Goal: Information Seeking & Learning: Learn about a topic

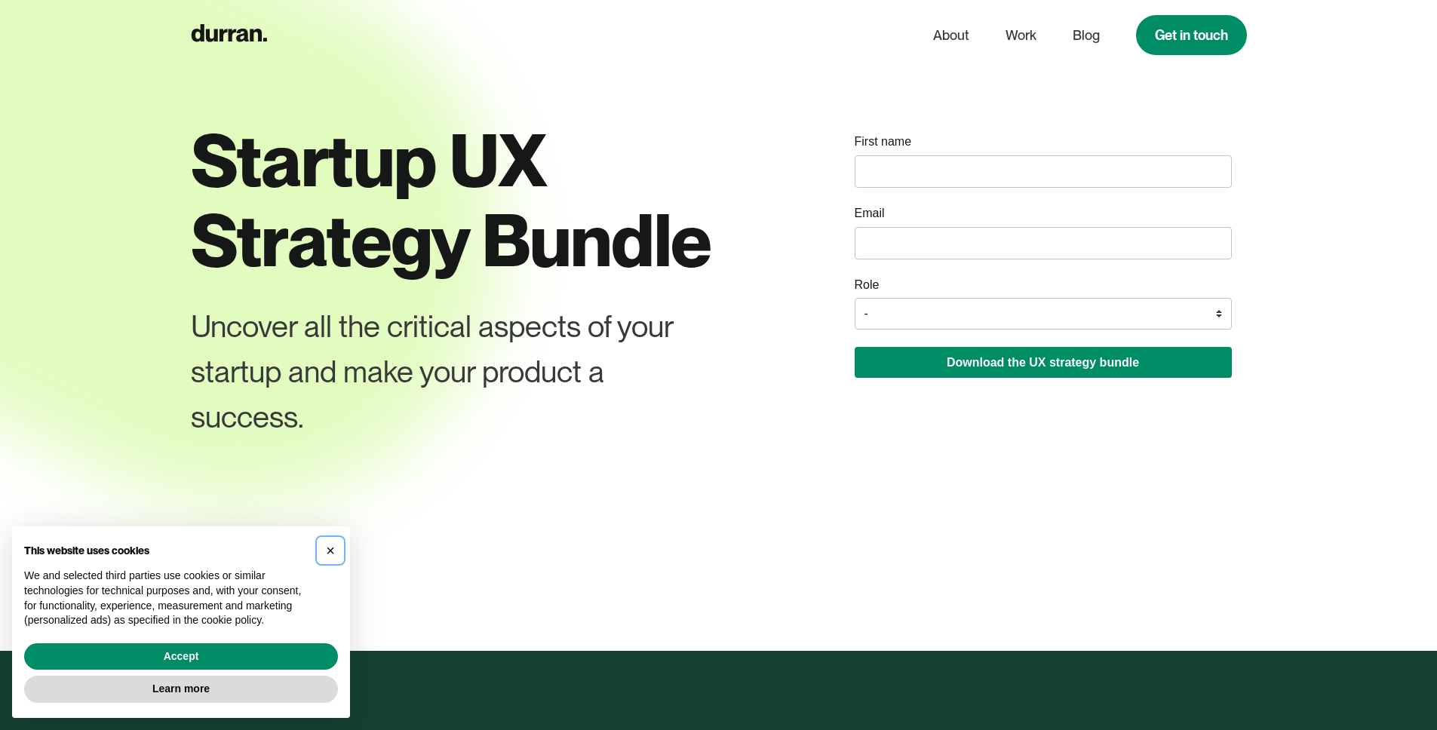
click at [335, 551] on button "×" at bounding box center [330, 551] width 24 height 24
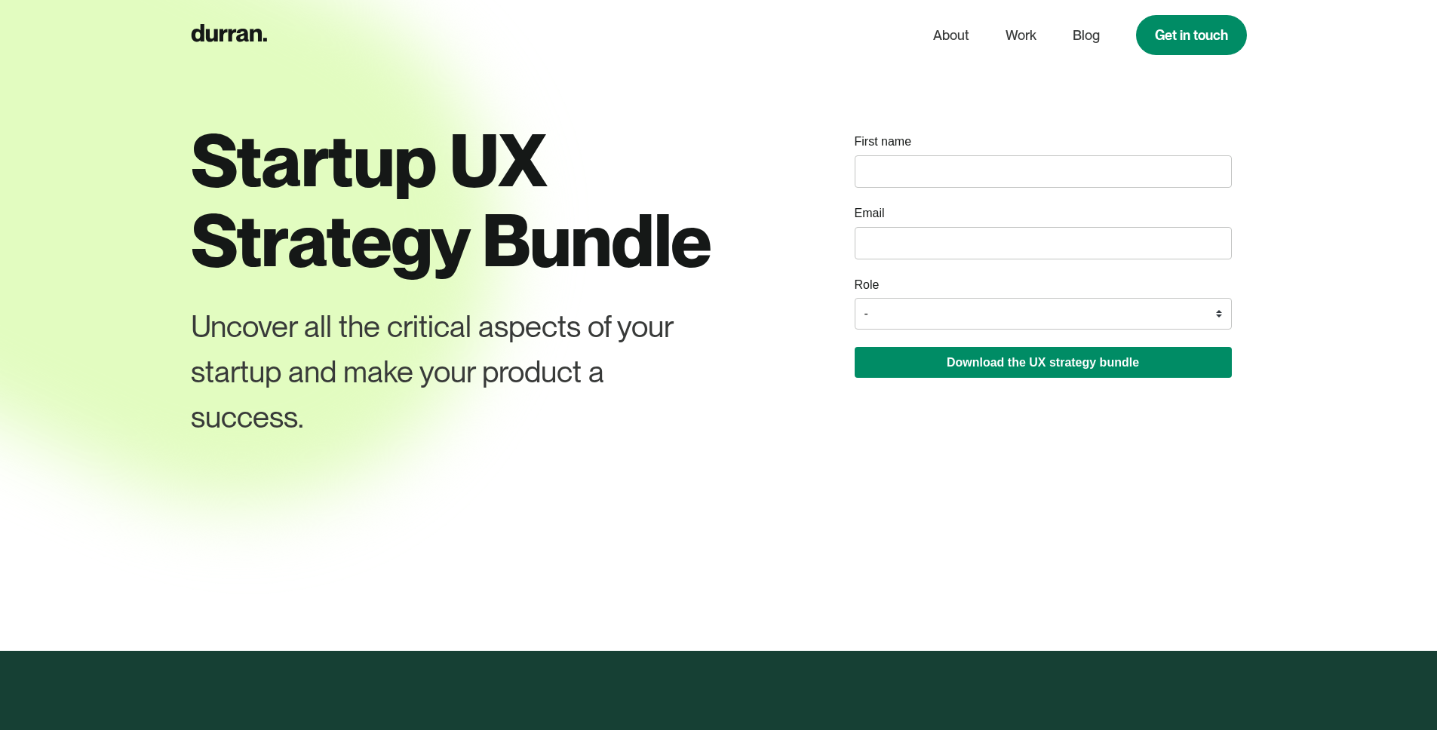
scroll to position [3, 0]
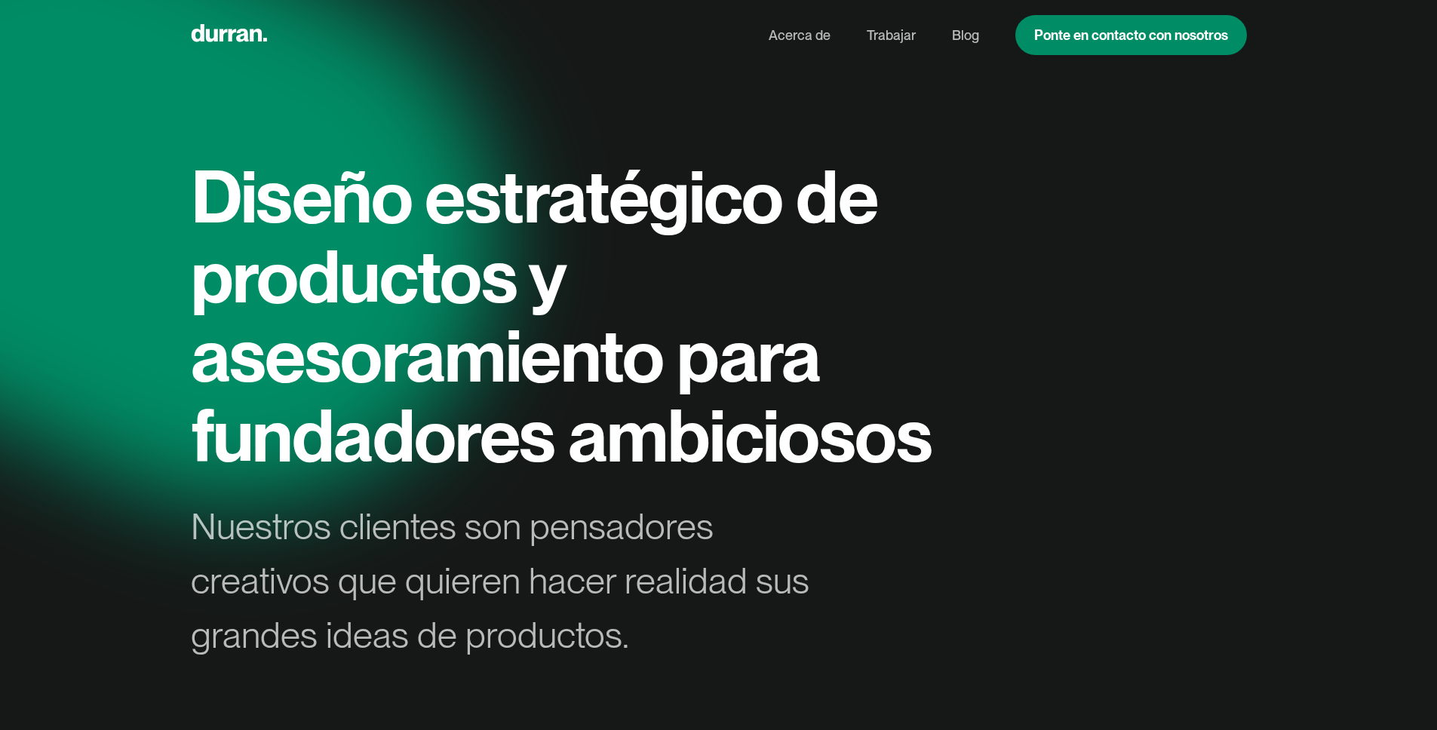
scroll to position [3, 0]
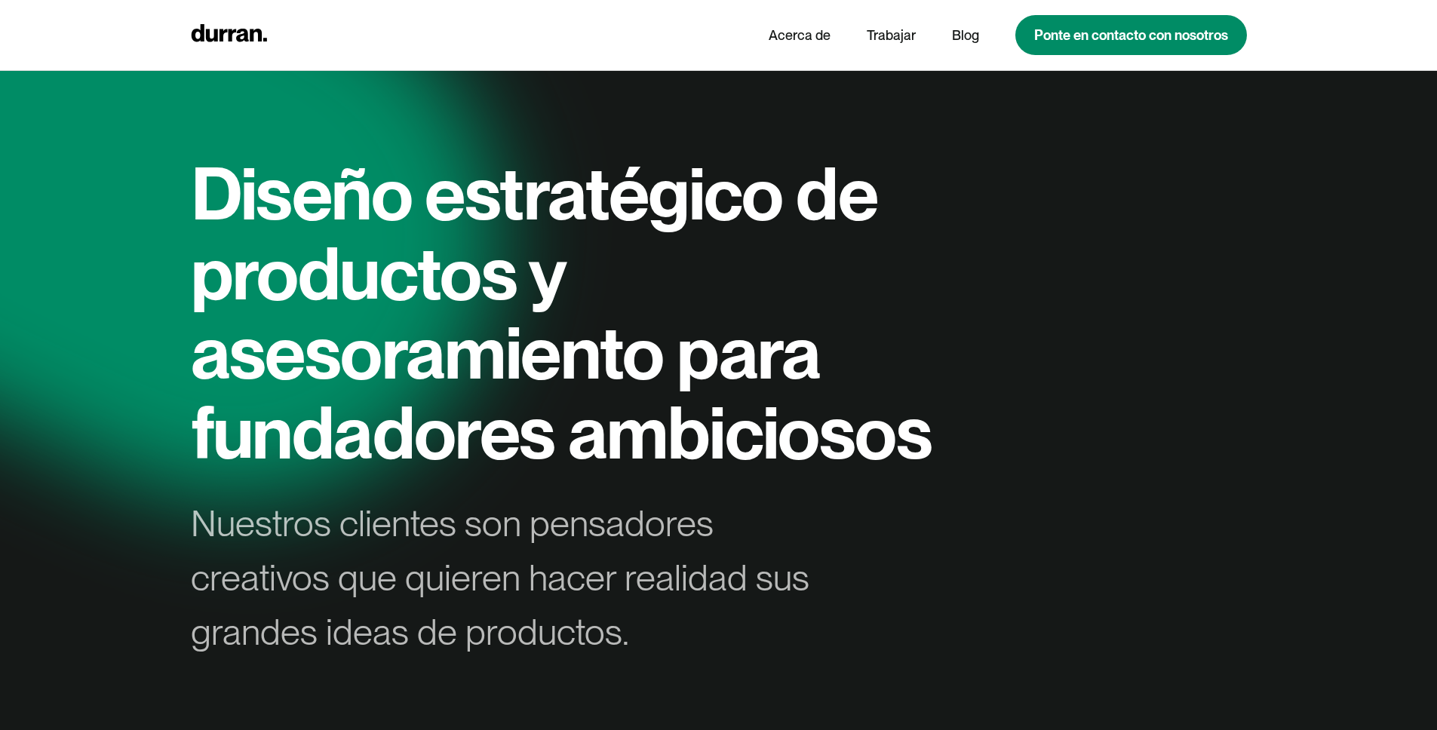
click at [1039, 352] on div "Diseño estratégico de productos y asesoramiento para fundadores ambiciosos Nues…" at bounding box center [719, 406] width 1056 height 505
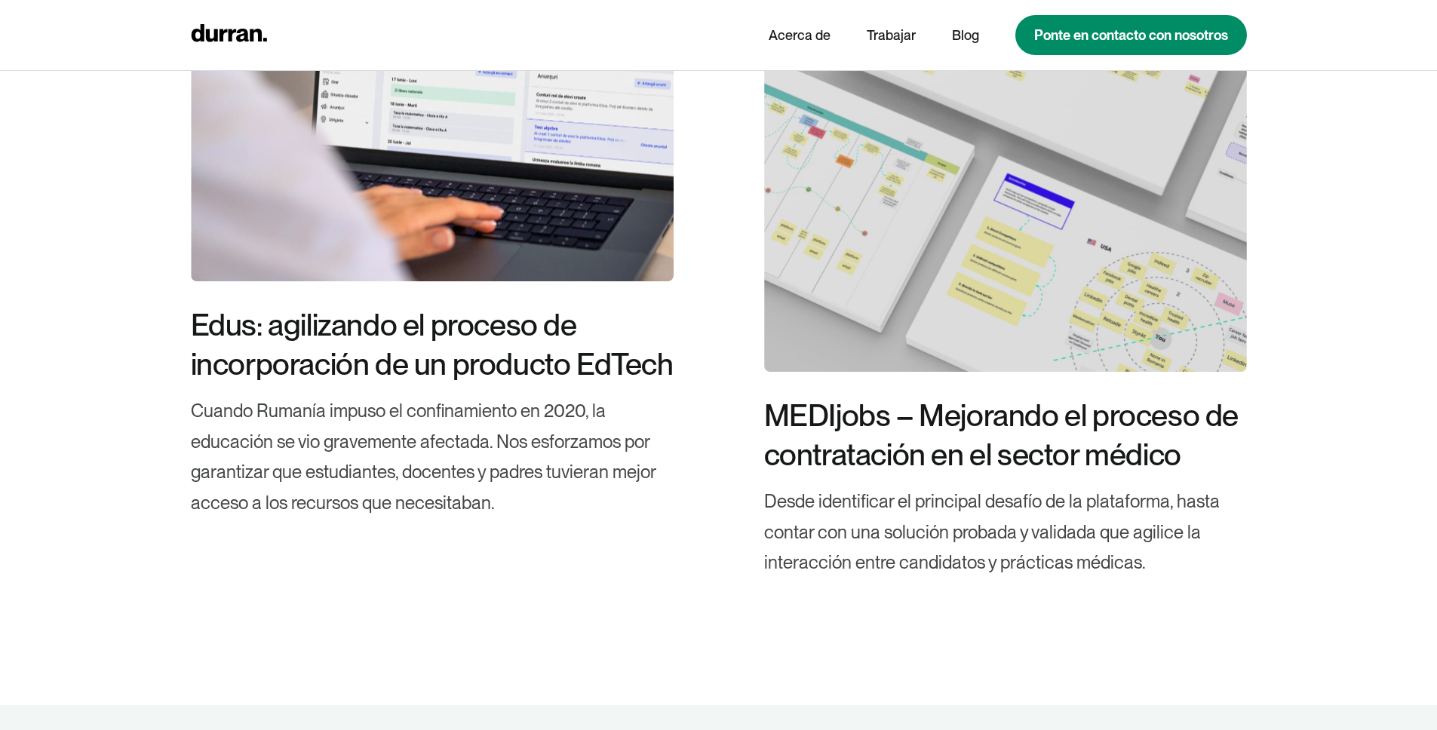
scroll to position [4879, 0]
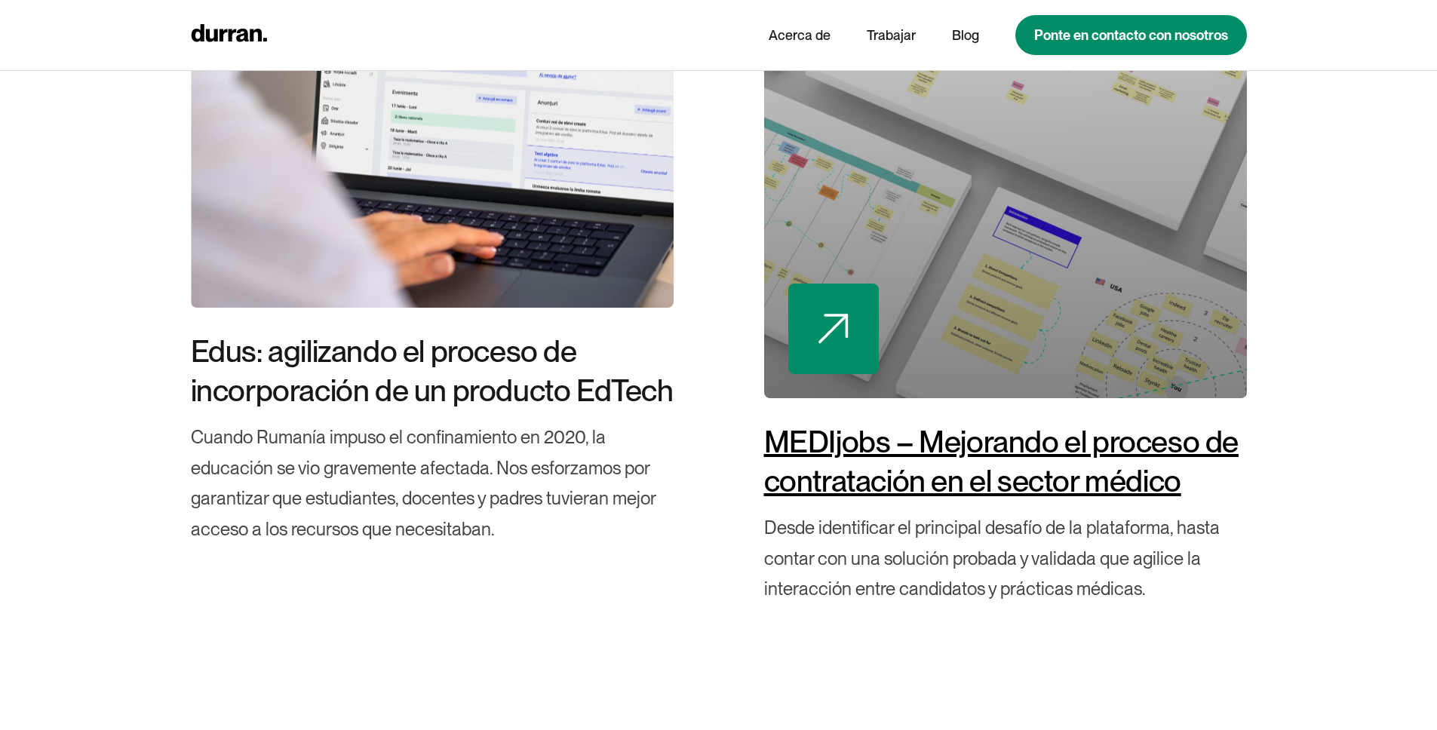
click at [941, 434] on font "MEDIjobs – Mejorando el proceso de contratación en el sector médico" at bounding box center [1001, 461] width 474 height 75
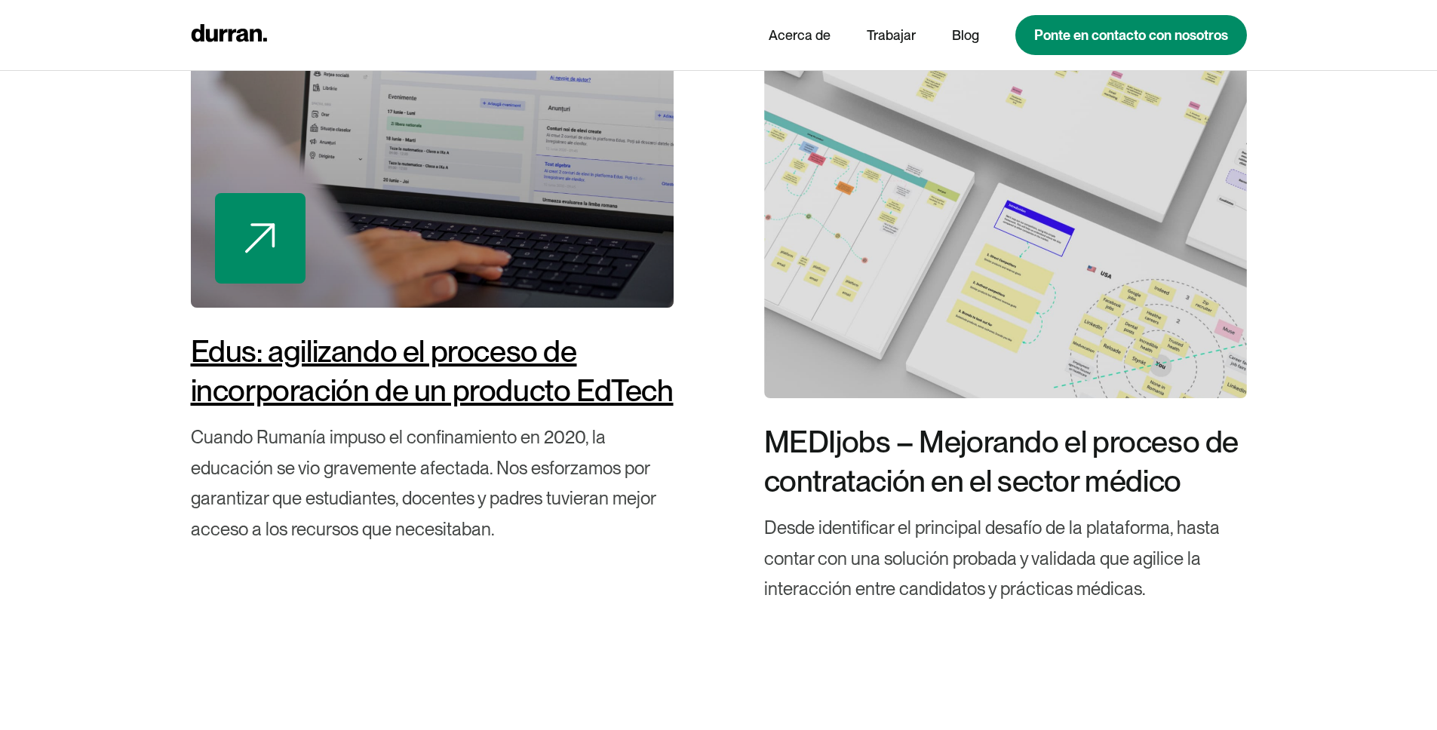
click at [490, 379] on font "Edus: agilizando el proceso de incorporación de un producto EdTech" at bounding box center [432, 370] width 483 height 75
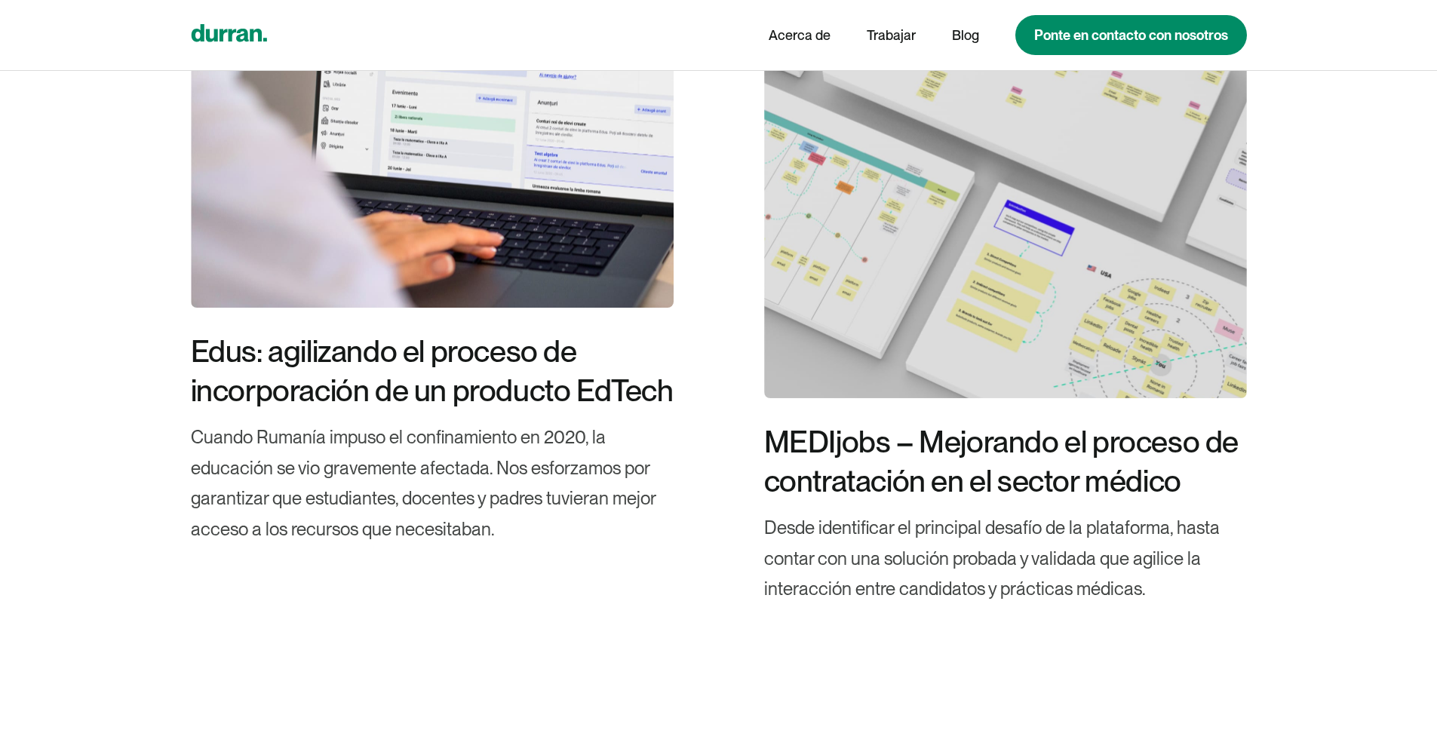
click at [237, 38] on icon "hogar" at bounding box center [228, 32] width 75 height 17
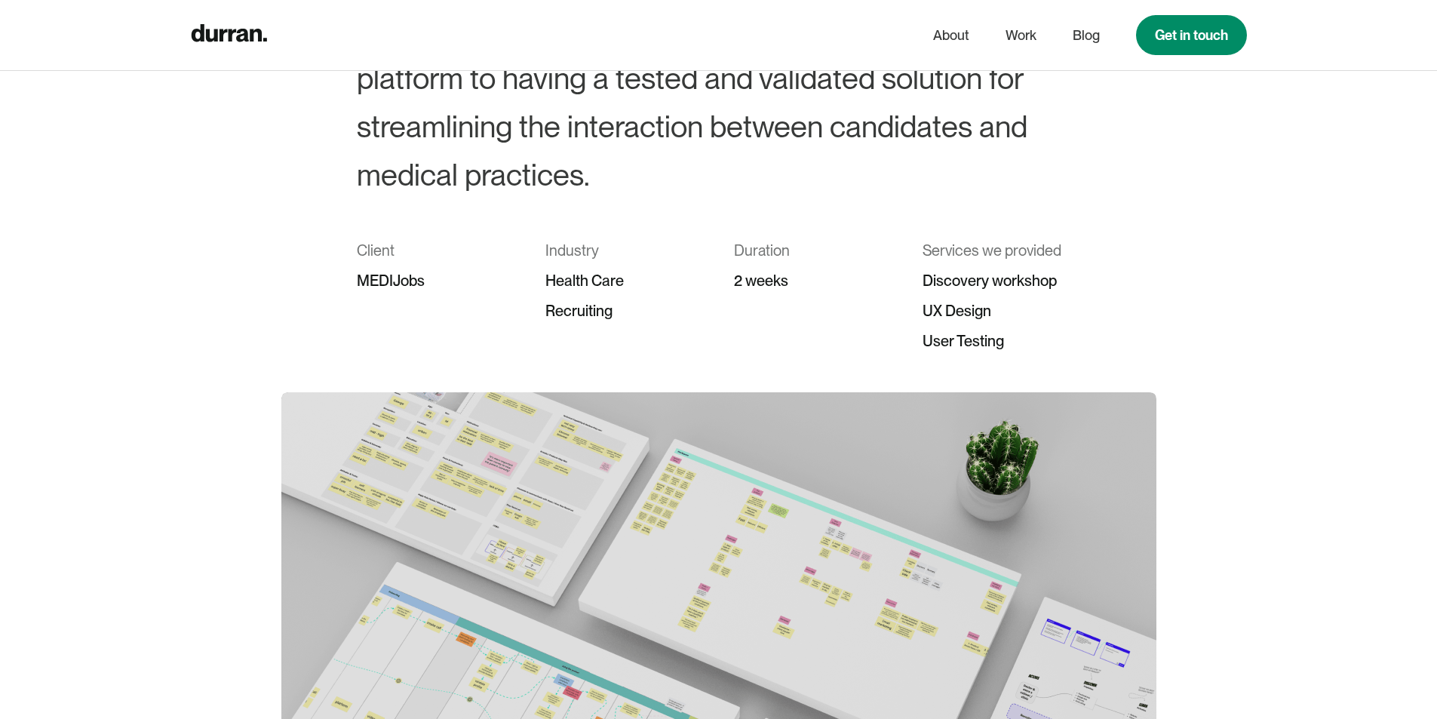
scroll to position [484, 0]
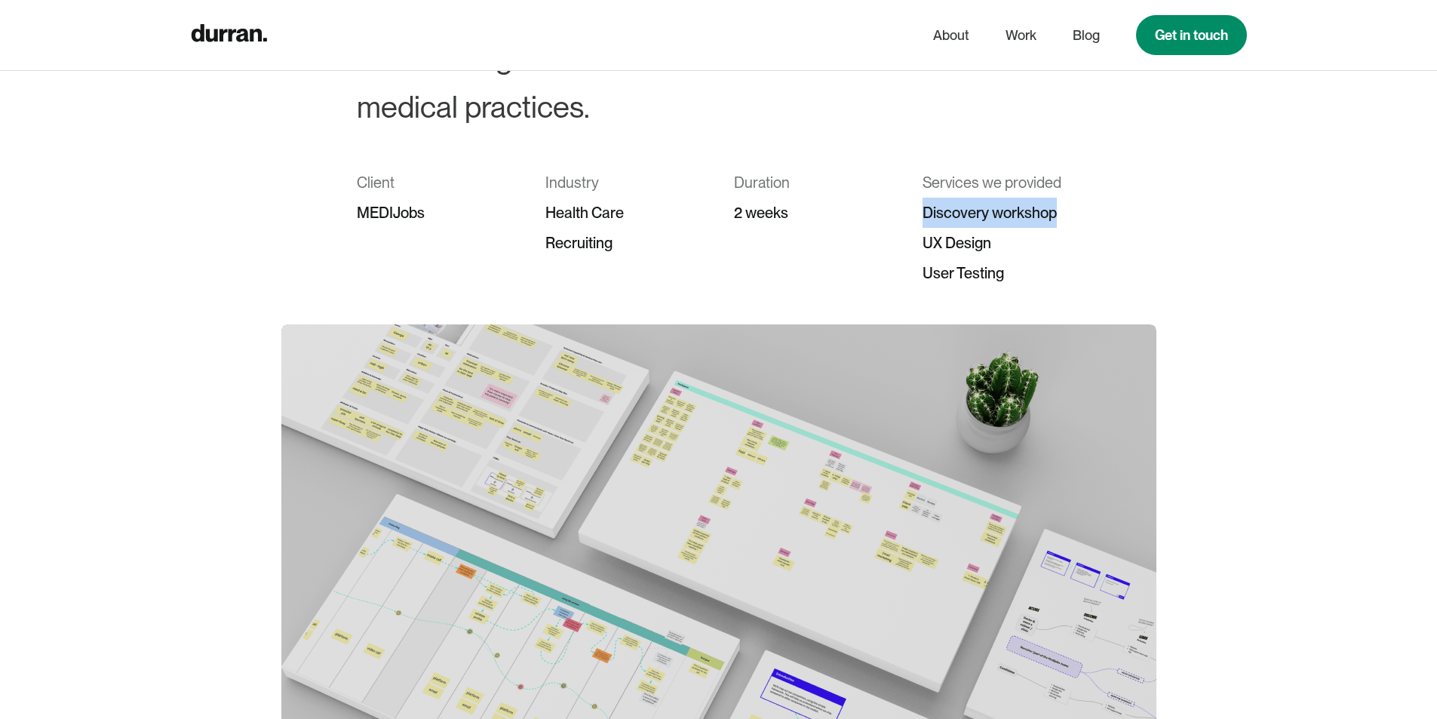
drag, startPoint x: 926, startPoint y: 216, endPoint x: 1074, endPoint y: 208, distance: 148.1
click at [1079, 209] on div "Discovery workshop" at bounding box center [1001, 213] width 158 height 30
drag, startPoint x: 920, startPoint y: 239, endPoint x: 1054, endPoint y: 244, distance: 133.6
click at [1054, 244] on div "Client MEDIJobs Industry Health Care Recruiting Duration 2 weeks Services we pr…" at bounding box center [719, 227] width 724 height 121
drag, startPoint x: 922, startPoint y: 272, endPoint x: 1047, endPoint y: 270, distance: 124.5
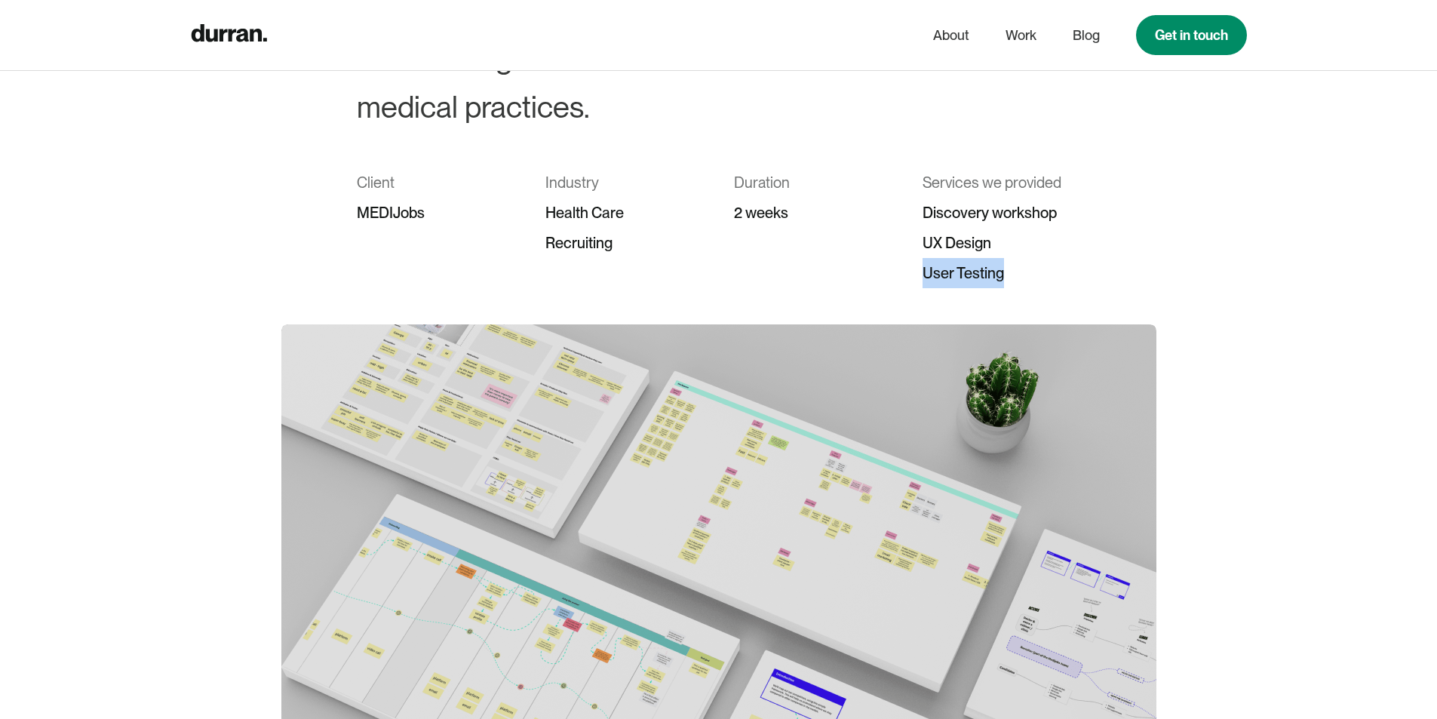
click at [1048, 271] on div "User Testing" at bounding box center [1001, 273] width 158 height 30
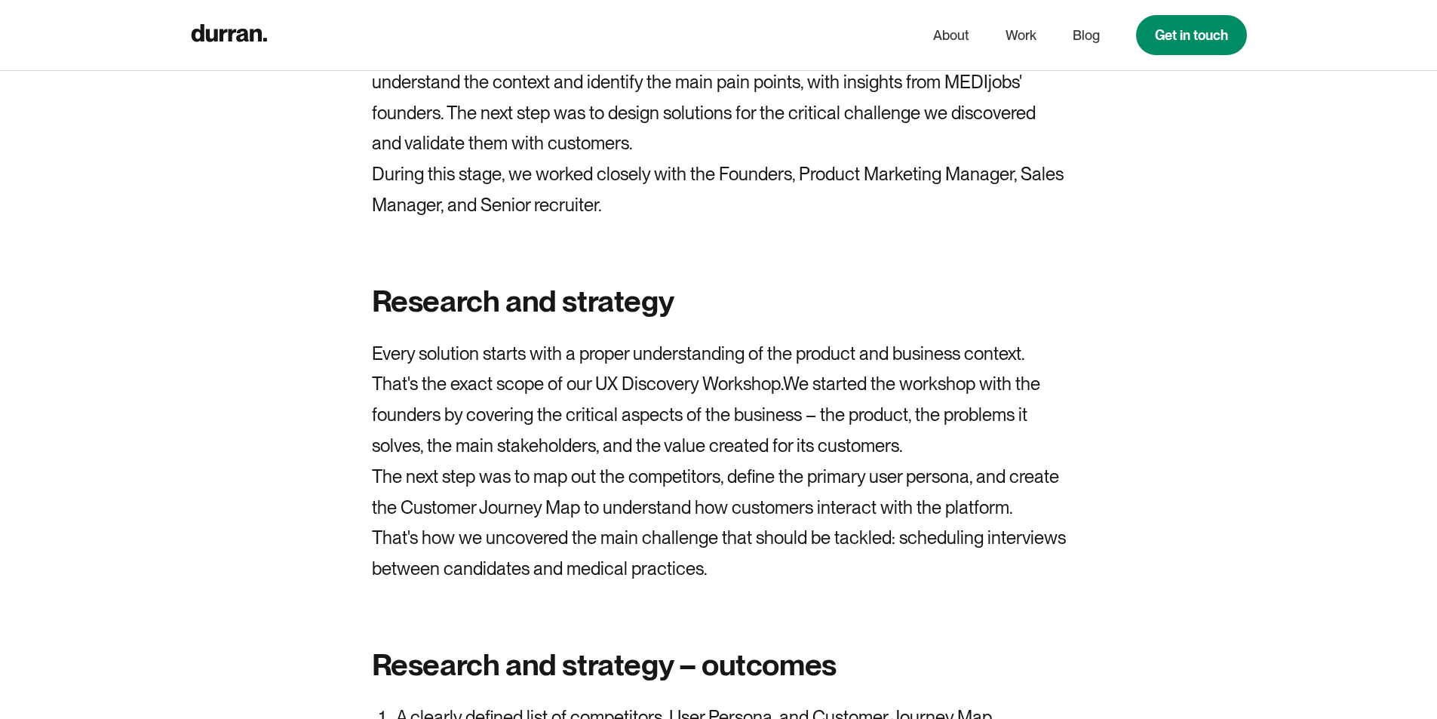
scroll to position [3666, 0]
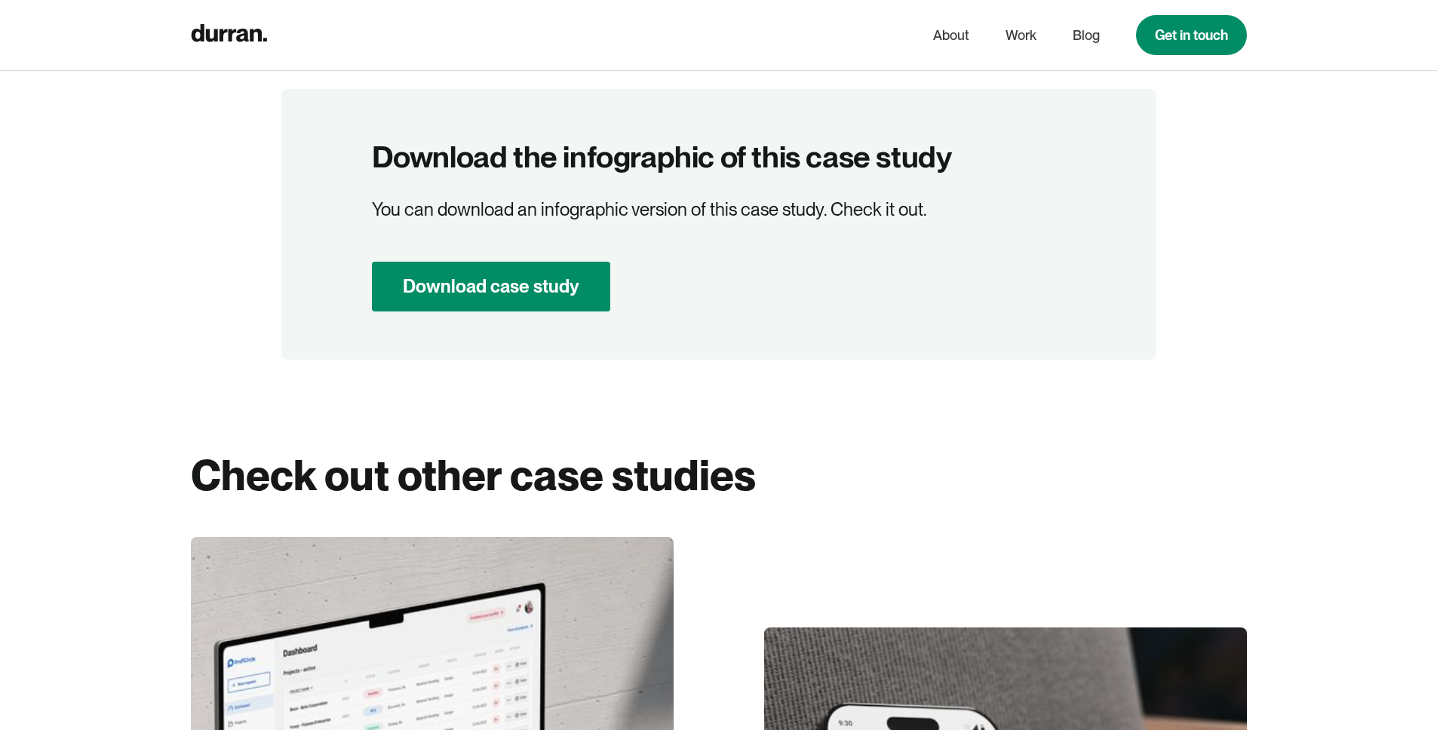
scroll to position [11224, 0]
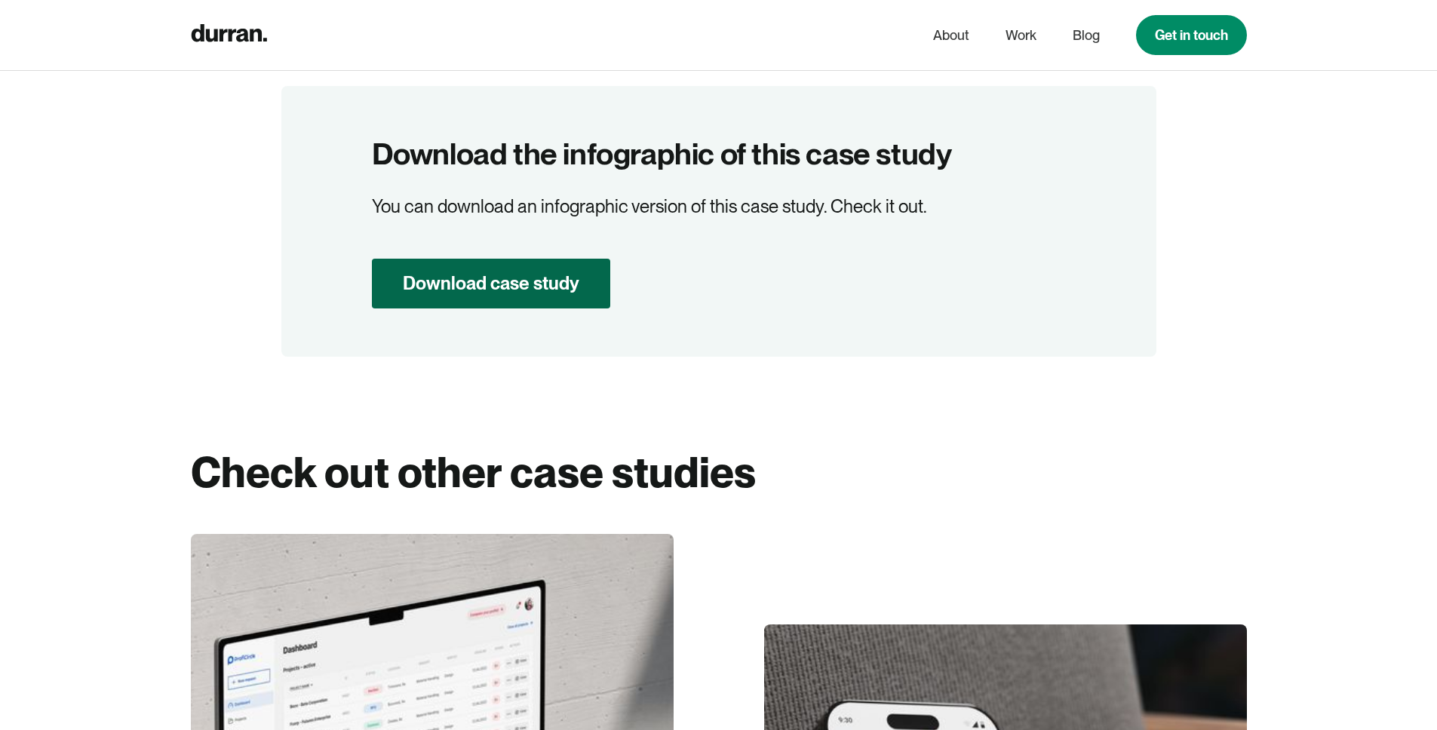
click at [490, 279] on link "Download case study" at bounding box center [491, 284] width 238 height 50
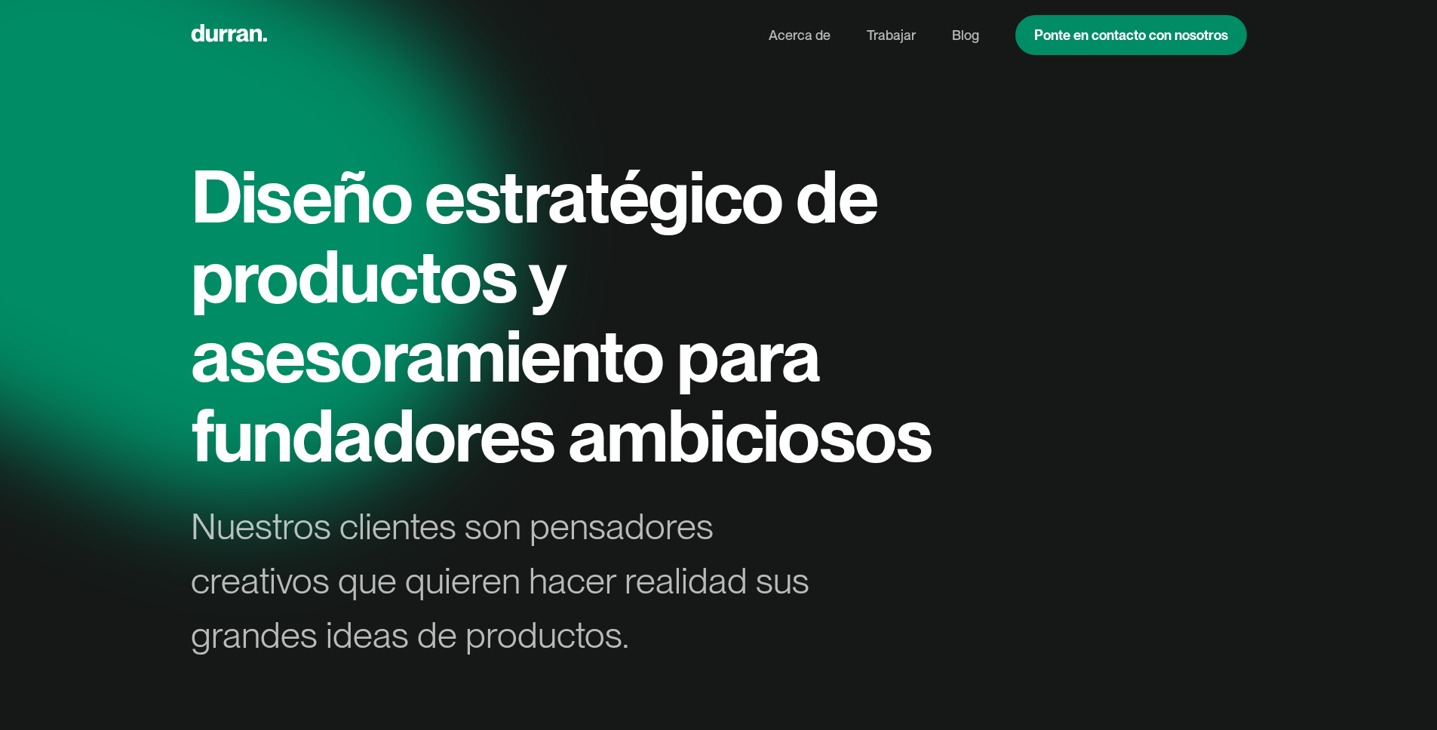
click at [1259, 137] on div at bounding box center [718, 365] width 1437 height 730
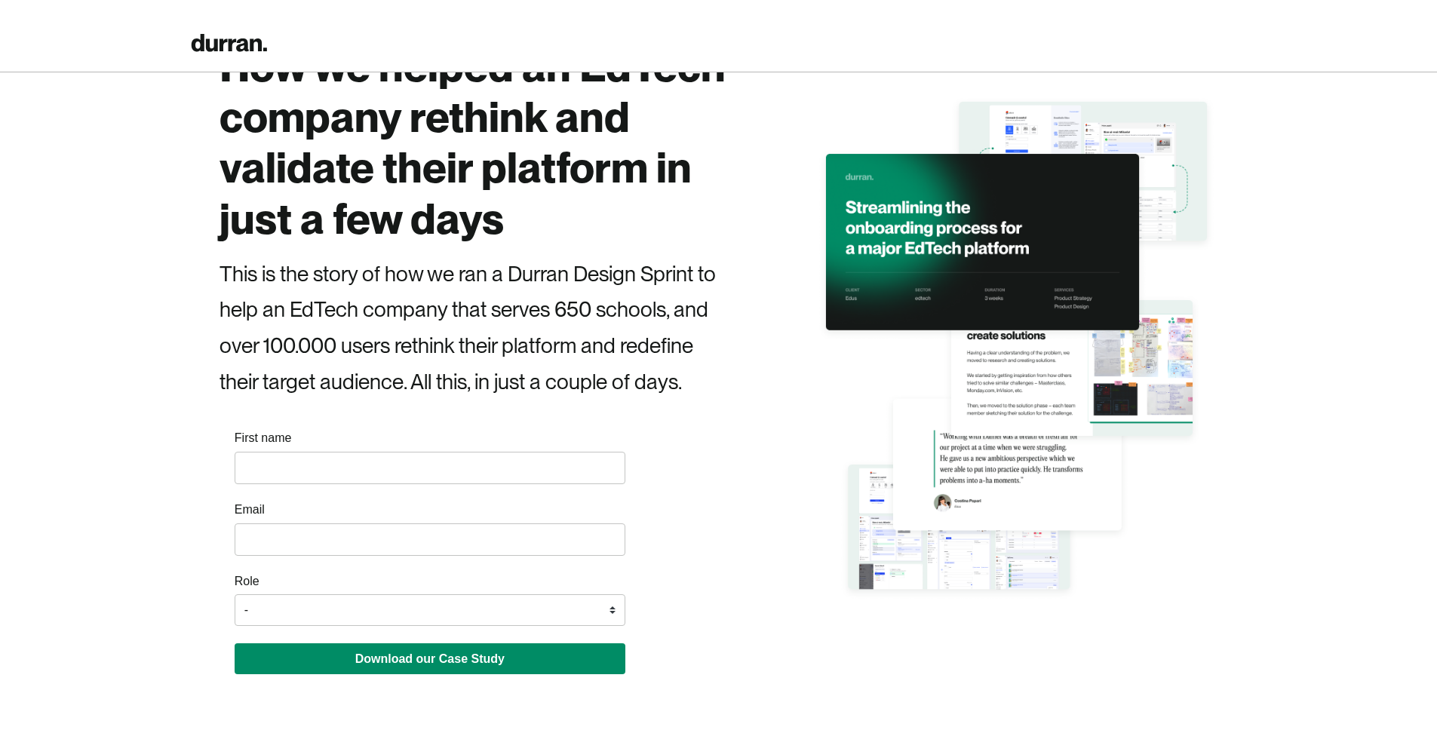
scroll to position [124, 0]
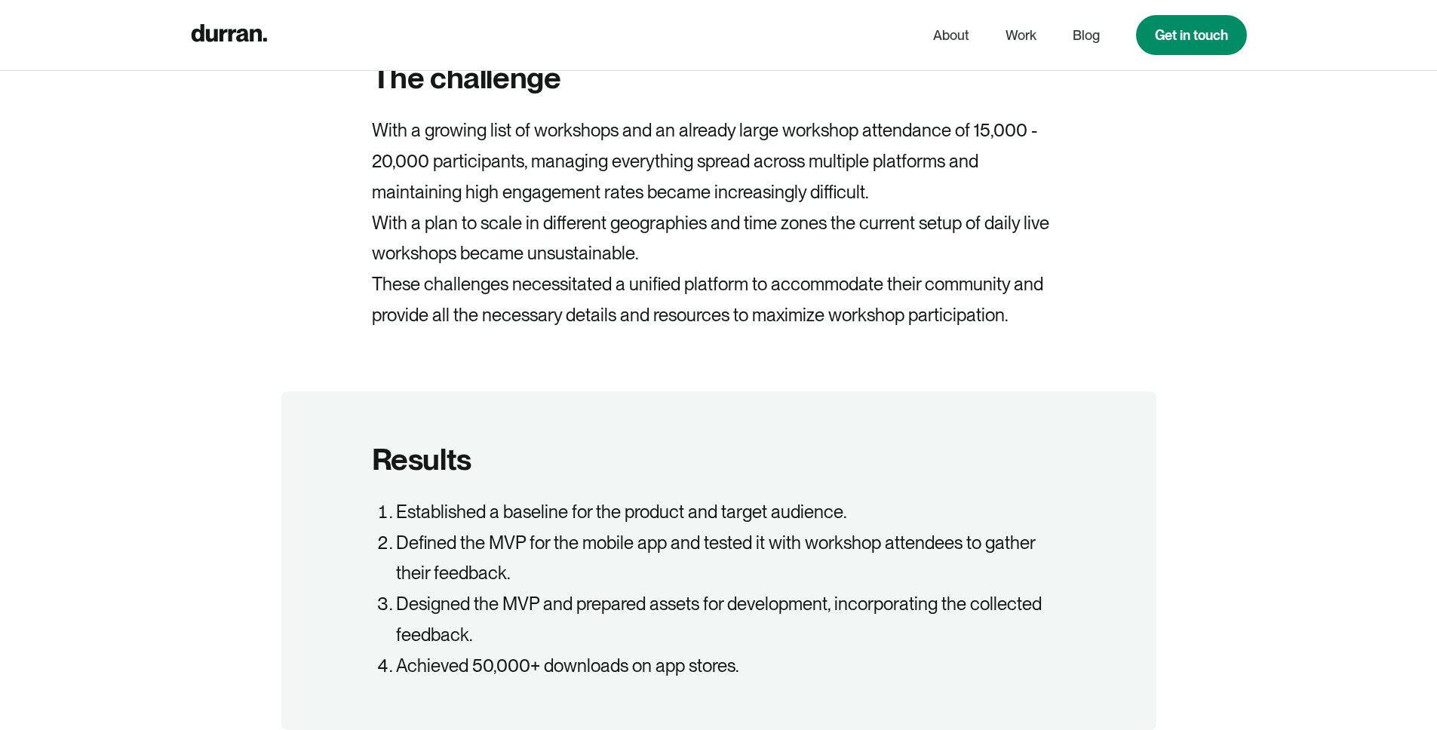
scroll to position [1726, 0]
